Goal: Communication & Community: Answer question/provide support

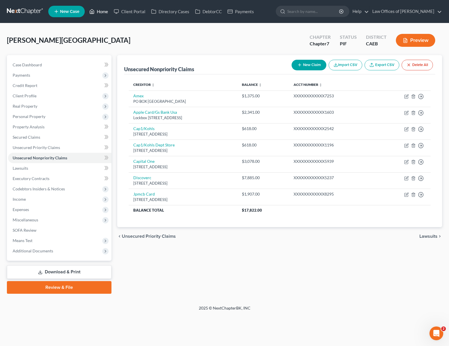
click at [98, 11] on link "Home" at bounding box center [98, 11] width 24 height 10
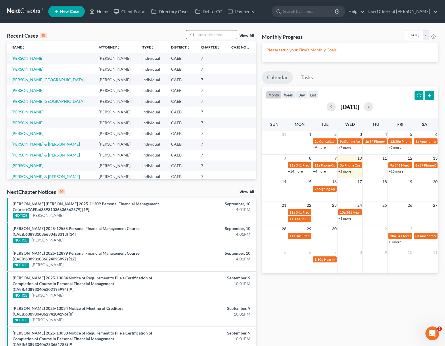
click at [209, 36] on input "search" at bounding box center [216, 34] width 40 height 8
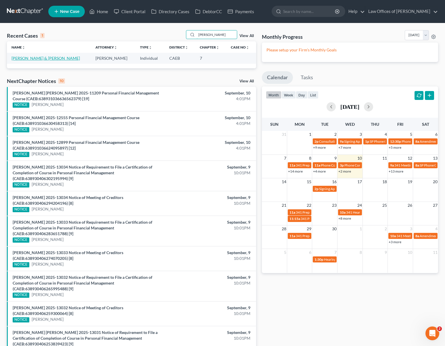
type input "[PERSON_NAME]"
click at [38, 58] on link "[PERSON_NAME] & [PERSON_NAME]" at bounding box center [45, 58] width 68 height 5
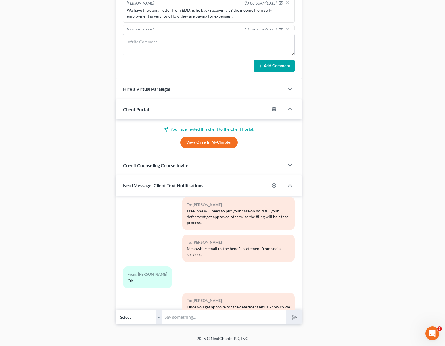
scroll to position [1437, 0]
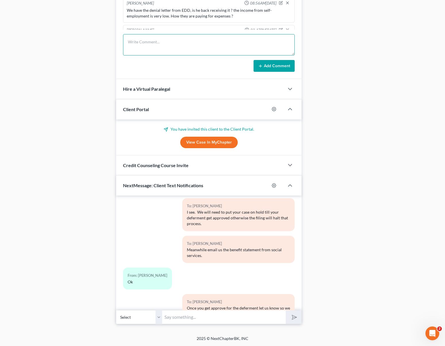
click at [139, 40] on textarea at bounding box center [208, 44] width 171 height 21
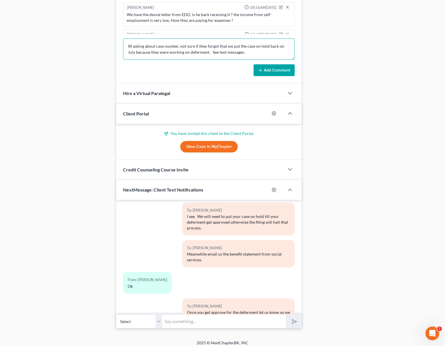
type textarea "W asking about case number, not sure if they forgot that we put the case on hol…"
click at [270, 76] on button "Add Comment" at bounding box center [273, 70] width 41 height 12
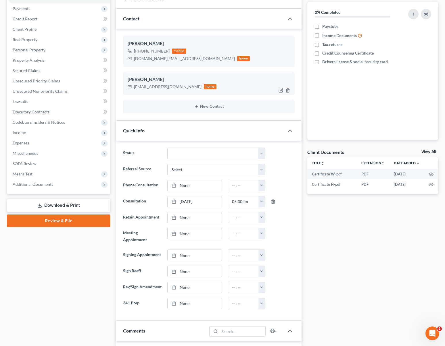
scroll to position [0, 0]
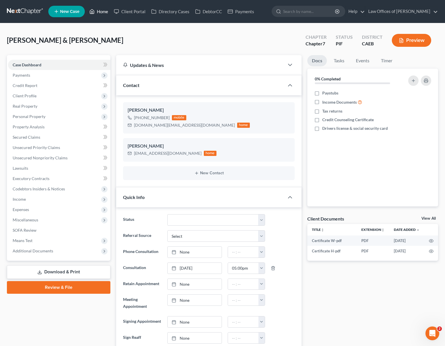
click at [103, 13] on link "Home" at bounding box center [98, 11] width 24 height 10
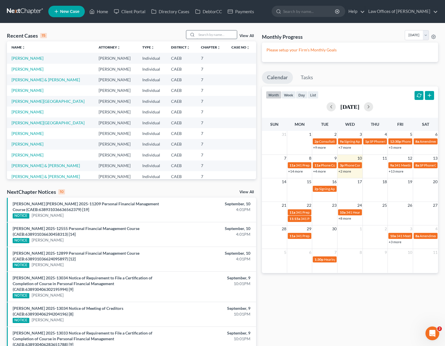
click at [213, 34] on input "search" at bounding box center [216, 34] width 40 height 8
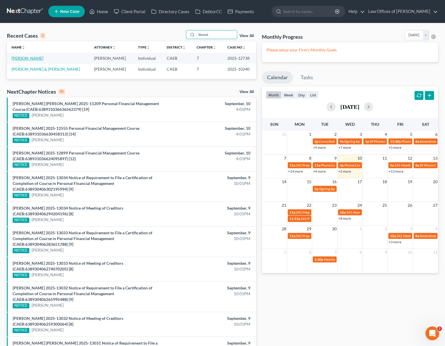
type input "Sinnot"
click at [13, 58] on link "[PERSON_NAME]" at bounding box center [27, 58] width 32 height 5
select select "1"
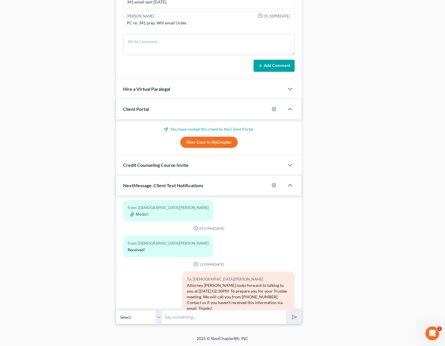
scroll to position [3607, 0]
click at [184, 316] on input "text" at bounding box center [223, 317] width 123 height 14
click at [161, 290] on div "To: [PERSON_NAME] Attorney [PERSON_NAME] looks forward to talking to you at [DA…" at bounding box center [208, 295] width 177 height 49
click at [178, 316] on input "Hi" at bounding box center [223, 317] width 123 height 14
click at [154, 290] on div "To: [PERSON_NAME] Attorney [PERSON_NAME] looks forward to talking to you at [DA…" at bounding box center [208, 295] width 177 height 49
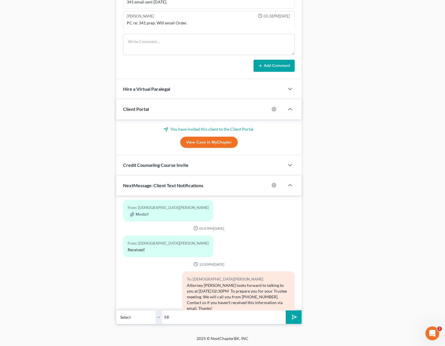
click at [183, 317] on input "Hi" at bounding box center [223, 317] width 123 height 14
type input "Hi [PERSON_NAME]. The trustee didn't like the way your social security looks. D…"
click at [285, 310] on button "submit" at bounding box center [293, 316] width 16 height 13
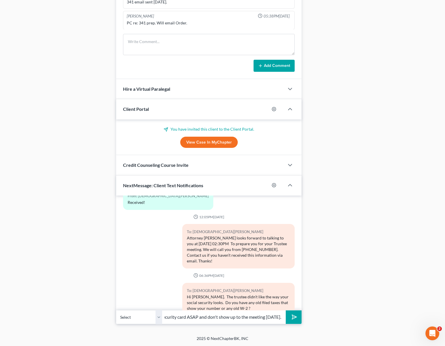
scroll to position [0, 130]
type input "If you don't have any you will need to apply for a new social security card ASA…"
click at [285, 310] on button "submit" at bounding box center [293, 316] width 16 height 13
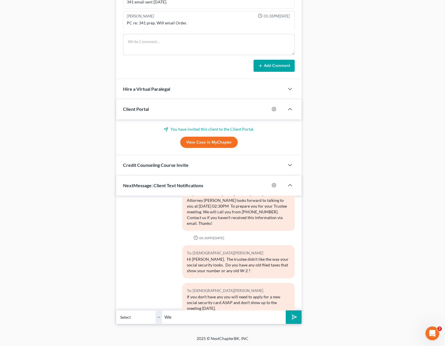
type input "W"
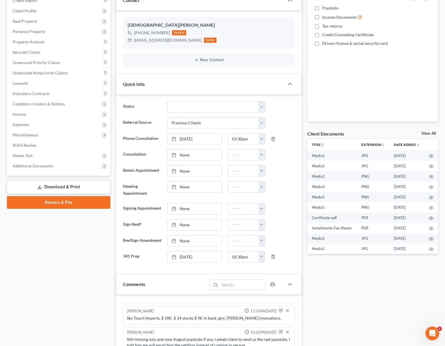
scroll to position [0, 0]
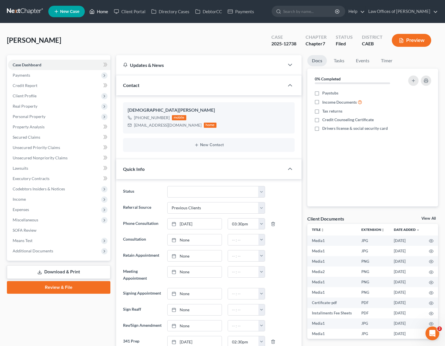
click at [101, 13] on link "Home" at bounding box center [98, 11] width 24 height 10
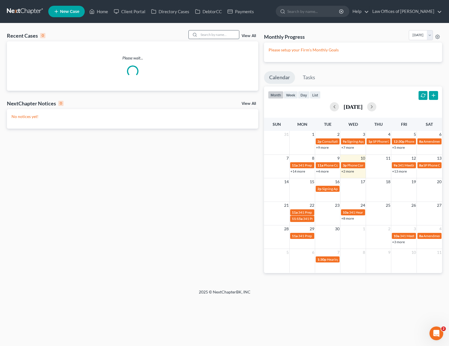
click at [210, 32] on input "search" at bounding box center [219, 34] width 40 height 8
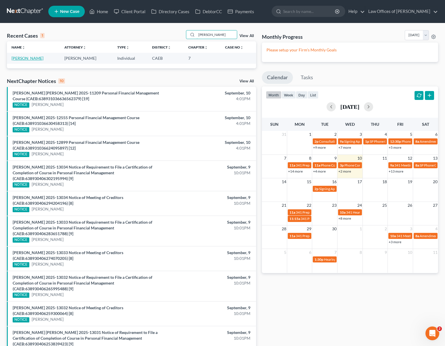
type input "[PERSON_NAME]"
click at [16, 59] on link "[PERSON_NAME]" at bounding box center [27, 58] width 32 height 5
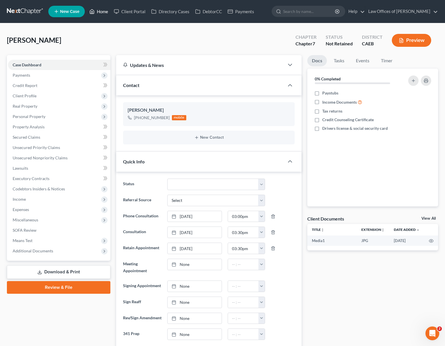
click at [101, 11] on link "Home" at bounding box center [98, 11] width 24 height 10
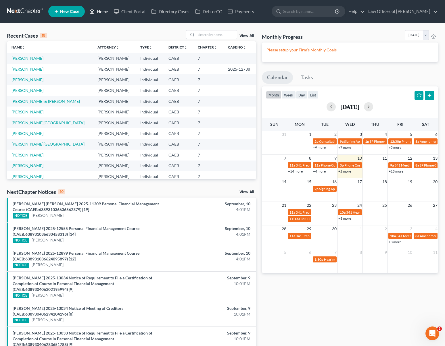
click at [102, 13] on link "Home" at bounding box center [98, 11] width 24 height 10
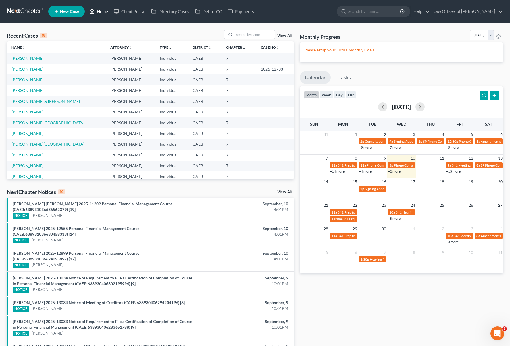
click at [101, 8] on link "Home" at bounding box center [98, 11] width 24 height 10
click at [258, 36] on input "search" at bounding box center [254, 34] width 40 height 8
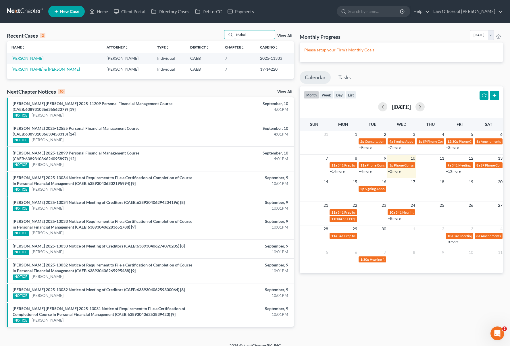
type input "Mahal"
click at [42, 58] on link "[PERSON_NAME]" at bounding box center [27, 58] width 32 height 5
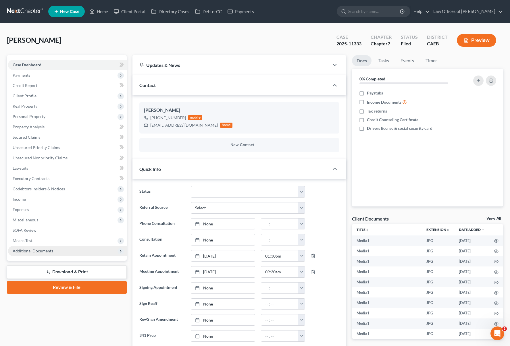
click at [44, 248] on span "Additional Documents" at bounding box center [67, 251] width 119 height 10
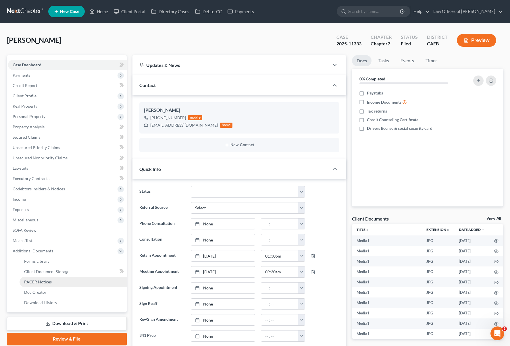
click at [57, 284] on link "PACER Notices" at bounding box center [73, 282] width 107 height 10
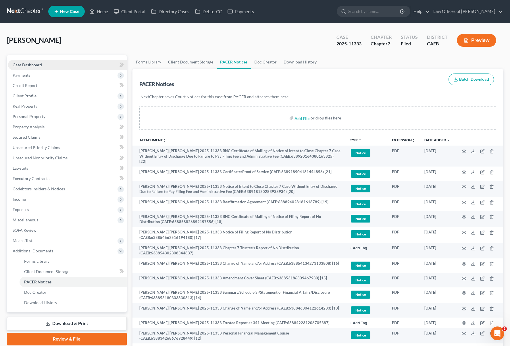
click at [71, 63] on link "Case Dashboard" at bounding box center [67, 65] width 119 height 10
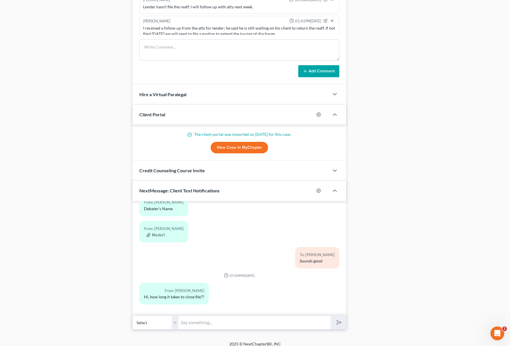
scroll to position [443, 0]
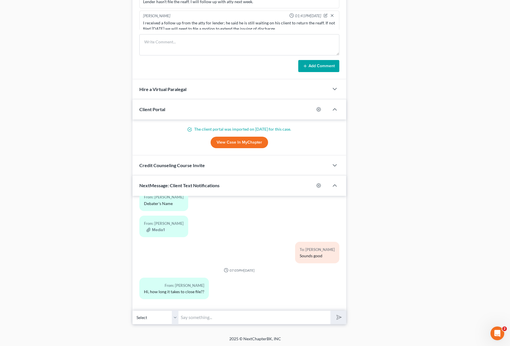
click at [225, 317] on input "text" at bounding box center [254, 317] width 152 height 14
type input "Hi. In about 12 days."
click at [330, 311] on button "submit" at bounding box center [338, 317] width 16 height 13
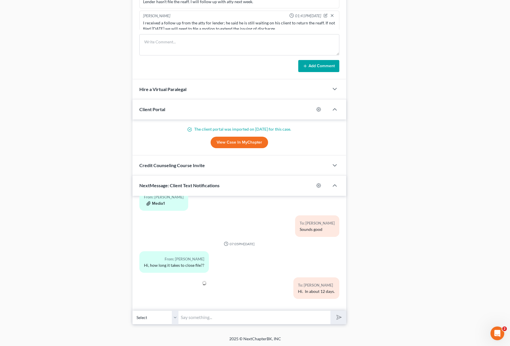
click at [157, 205] on button "Media1" at bounding box center [155, 203] width 18 height 5
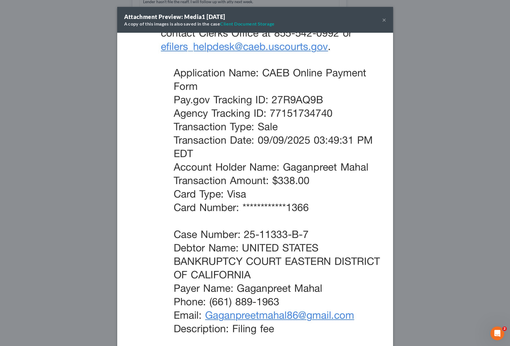
scroll to position [10012, 0]
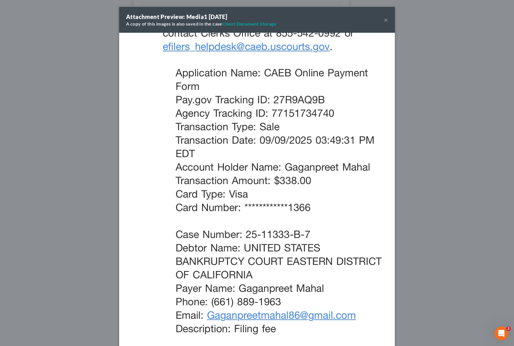
click at [384, 20] on button "×" at bounding box center [386, 19] width 4 height 7
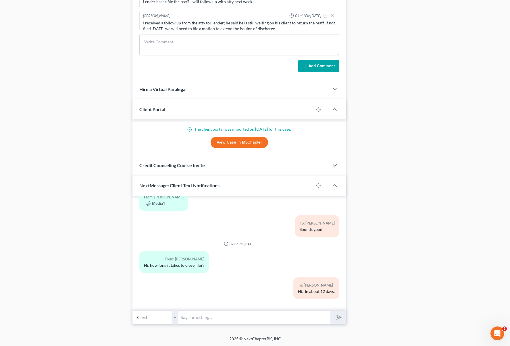
scroll to position [10018, 0]
